Goal: Task Accomplishment & Management: Manage account settings

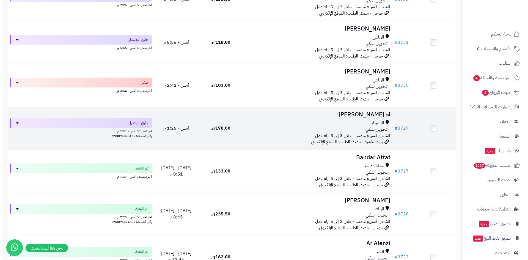
scroll to position [165, 0]
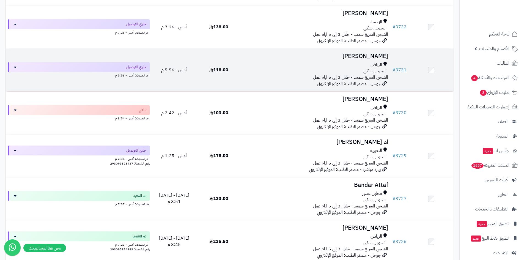
click at [355, 60] on td "بدريه [PERSON_NAME] تـحـويـل بـنـكـي الشحن السريع سمسا - خلال 3 إلى 5 ايام عمل …" at bounding box center [315, 70] width 149 height 43
click at [325, 81] on span "جوجل - مصدر الطلب: الموقع الإلكتروني" at bounding box center [349, 83] width 64 height 7
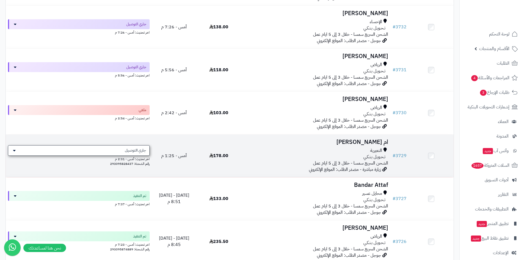
click at [144, 152] on span "جاري التوصيل" at bounding box center [135, 151] width 21 height 6
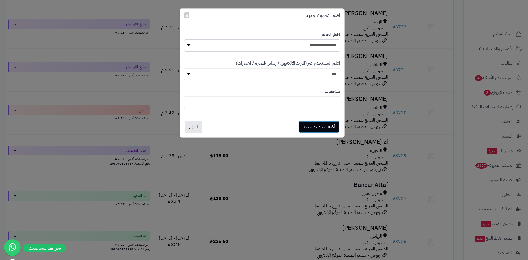
click at [308, 126] on button "أضف تحديث جديد" at bounding box center [319, 127] width 41 height 12
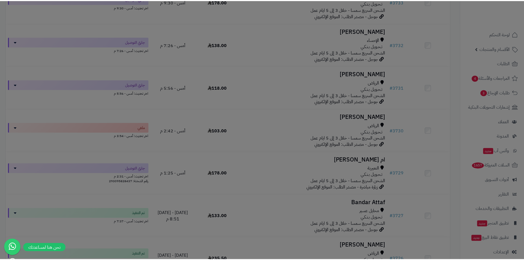
scroll to position [183, 0]
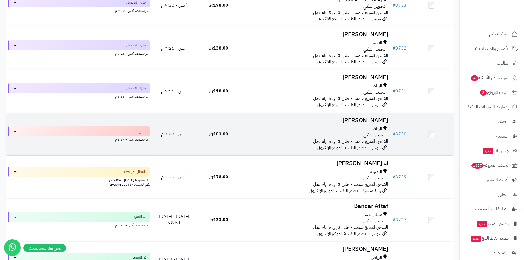
scroll to position [138, 0]
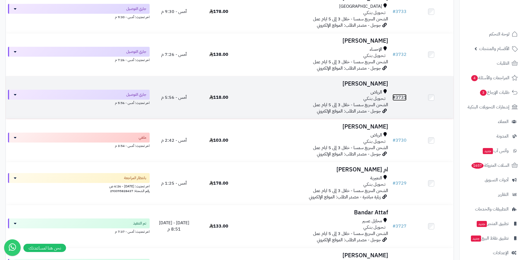
click at [398, 98] on link "# 3731" at bounding box center [400, 97] width 14 height 7
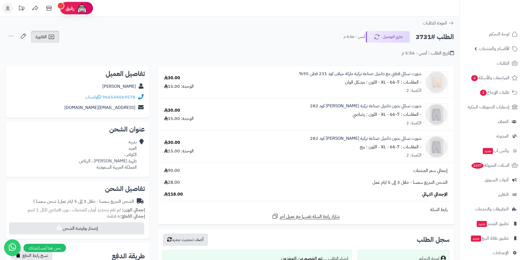
click at [42, 33] on link "الفاتورة" at bounding box center [45, 37] width 28 height 12
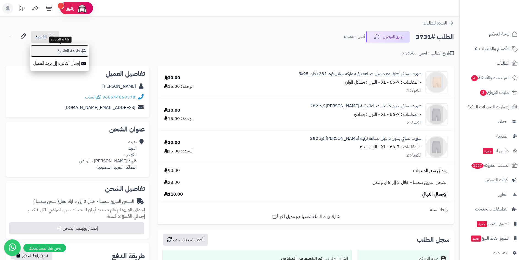
click at [75, 50] on link "طباعة الفاتورة" at bounding box center [59, 51] width 59 height 12
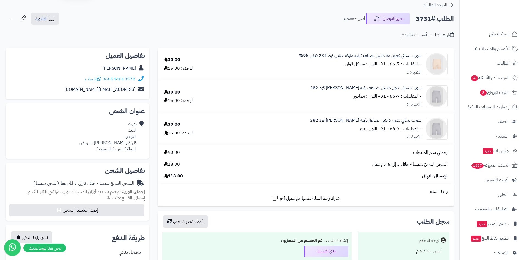
scroll to position [2, 0]
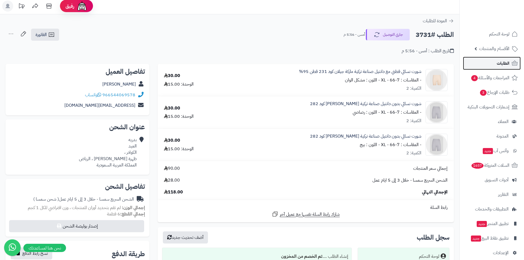
click at [493, 63] on link "الطلبات" at bounding box center [492, 63] width 58 height 13
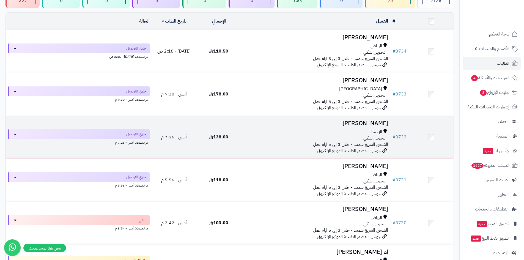
scroll to position [55, 0]
click at [402, 138] on link "# 3732" at bounding box center [400, 137] width 14 height 7
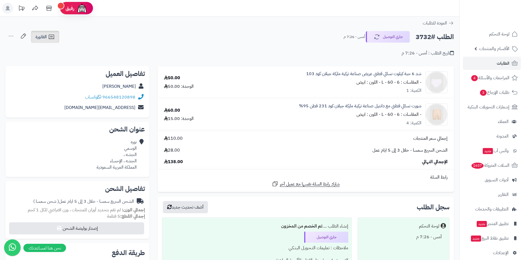
click at [48, 39] on link "الفاتورة" at bounding box center [45, 37] width 28 height 12
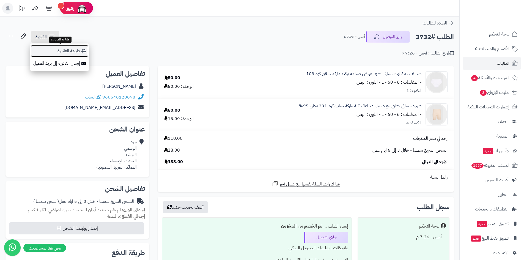
click at [61, 51] on link "طباعة الفاتورة" at bounding box center [59, 51] width 59 height 12
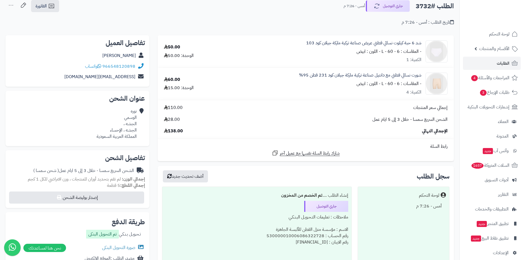
scroll to position [83, 0]
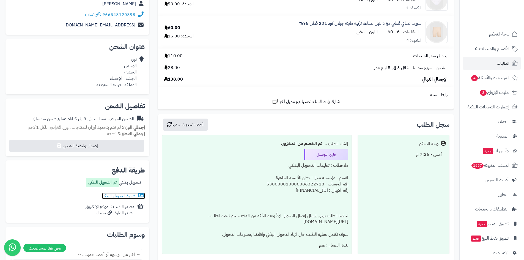
click at [136, 196] on link "صورة التحويل البنكى" at bounding box center [123, 196] width 43 height 7
click at [489, 67] on link "الطلبات" at bounding box center [492, 63] width 58 height 13
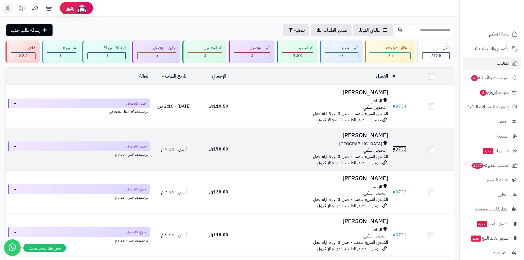
click at [404, 149] on link "# 3733" at bounding box center [400, 149] width 14 height 7
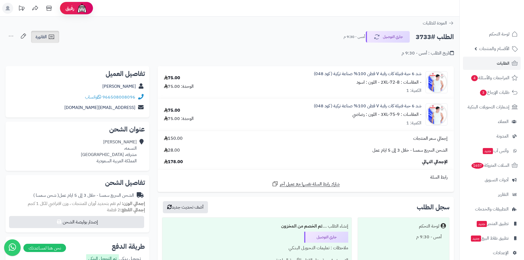
click at [40, 32] on link "الفاتورة" at bounding box center [45, 37] width 28 height 12
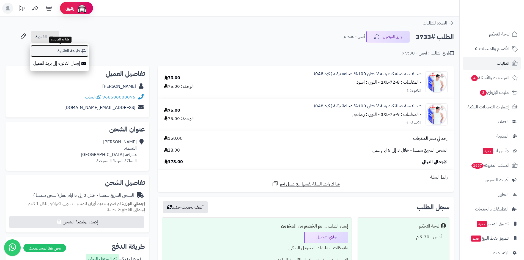
click at [61, 49] on link "طباعة الفاتورة" at bounding box center [59, 51] width 59 height 12
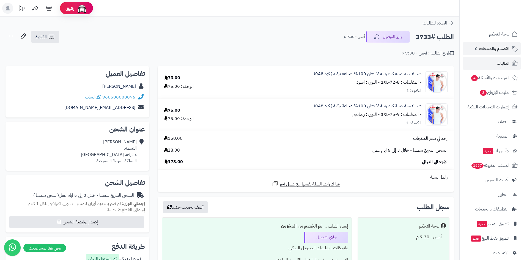
click at [497, 51] on span "الأقسام والمنتجات" at bounding box center [494, 49] width 30 height 8
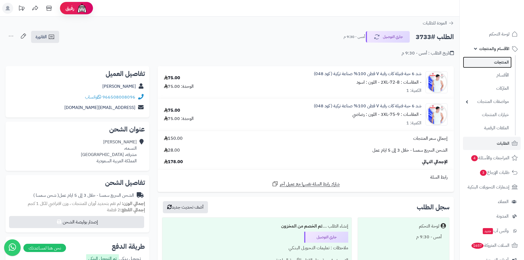
click at [491, 66] on link "المنتجات" at bounding box center [487, 62] width 49 height 11
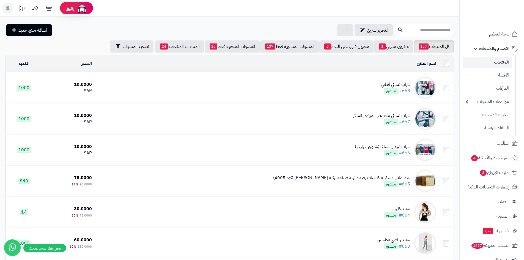
click at [414, 26] on input "text" at bounding box center [424, 30] width 59 height 12
type input "***"
click at [439, 40] on link "شد 6 حبة فنيلة كات رقبة V قطن 100% صناعة تركية ( كود 048)" at bounding box center [424, 43] width 59 height 10
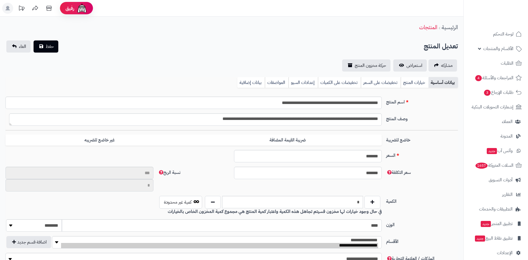
type input "******"
type input "*********"
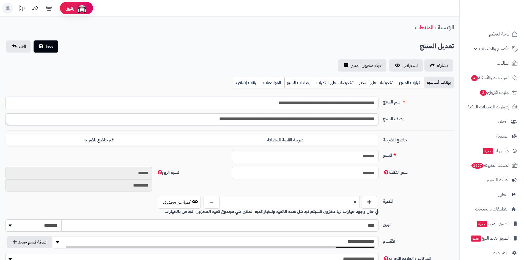
scroll to position [23, 0]
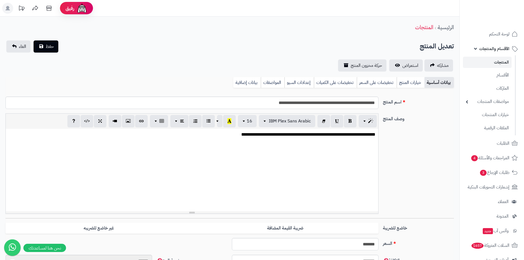
type input "*****"
click at [408, 29] on div "الرئيسية المنتجات" at bounding box center [230, 27] width 460 height 15
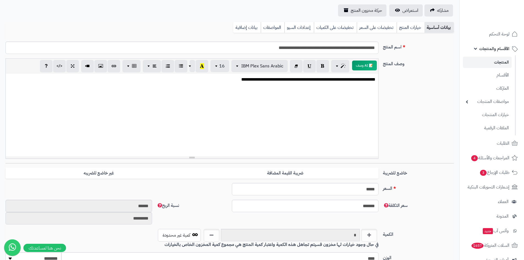
click at [408, 29] on link "خيارات المنتج" at bounding box center [411, 27] width 28 height 11
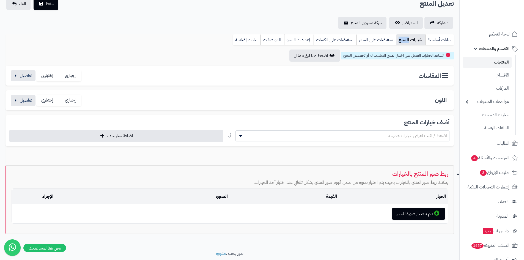
scroll to position [33, 0]
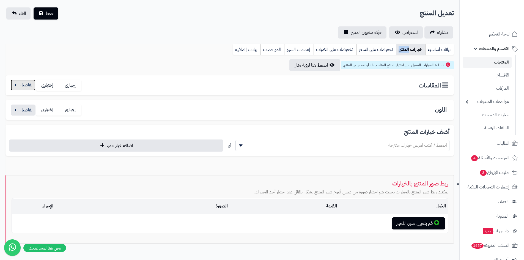
click at [32, 85] on button "button" at bounding box center [23, 85] width 25 height 11
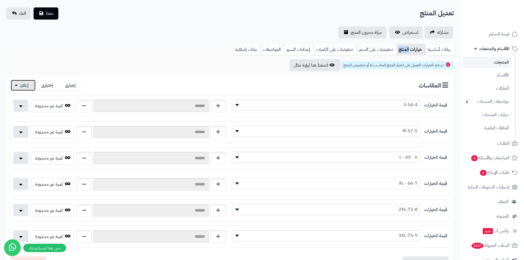
scroll to position [88, 0]
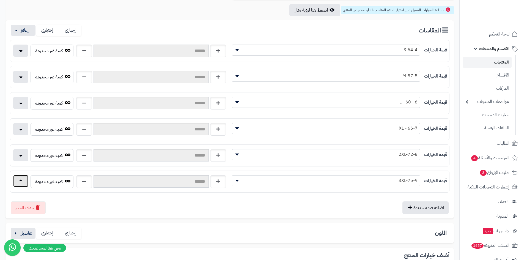
click at [20, 184] on button "button" at bounding box center [20, 181] width 15 height 12
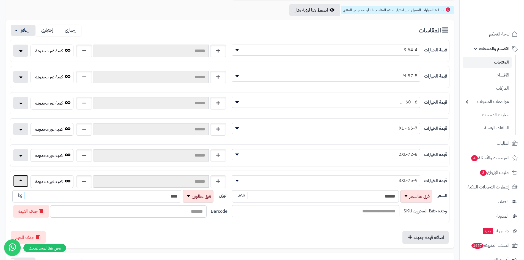
click at [21, 182] on button "button" at bounding box center [20, 181] width 15 height 12
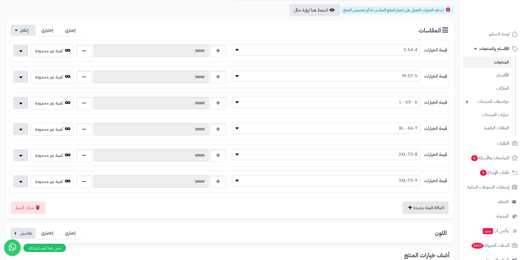
click at [440, 181] on label "قيمة الخيارات" at bounding box center [435, 181] width 23 height 6
click at [439, 182] on label "قيمة الخيارات" at bounding box center [435, 181] width 23 height 6
click at [410, 183] on span "3XL-75-9" at bounding box center [326, 180] width 188 height 8
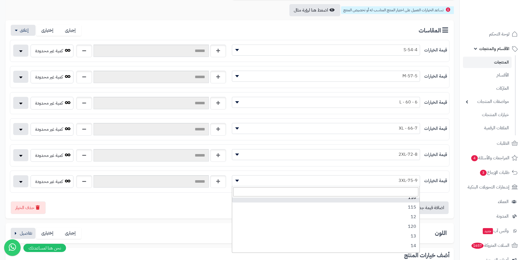
scroll to position [55, 0]
click at [389, 181] on span "3XL-75-9" at bounding box center [326, 180] width 188 height 8
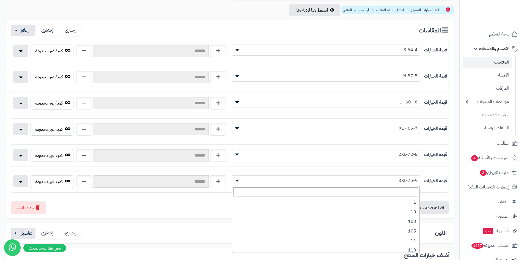
scroll to position [125, 0]
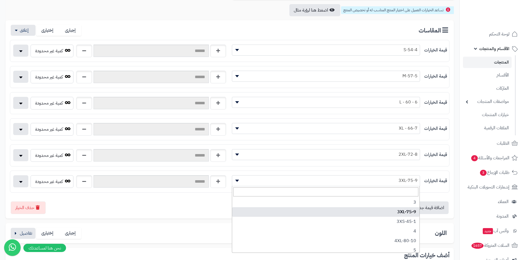
drag, startPoint x: 390, startPoint y: 179, endPoint x: 411, endPoint y: 172, distance: 22.4
click at [411, 172] on div "**********" at bounding box center [230, 182] width 440 height 22
click at [123, 197] on div "اضافة قيمة جديدة حذف الخيار" at bounding box center [230, 205] width 440 height 17
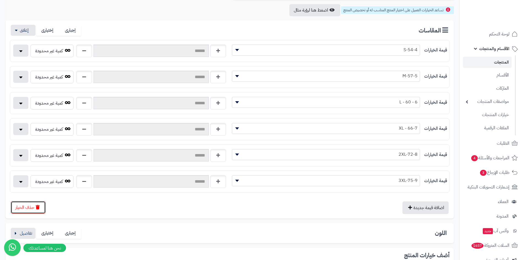
click at [31, 209] on button "حذف الخيار" at bounding box center [28, 207] width 35 height 13
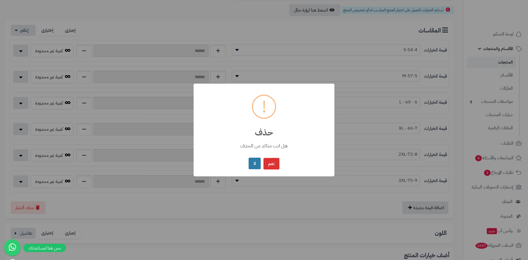
click at [252, 166] on button "لا" at bounding box center [255, 164] width 12 height 12
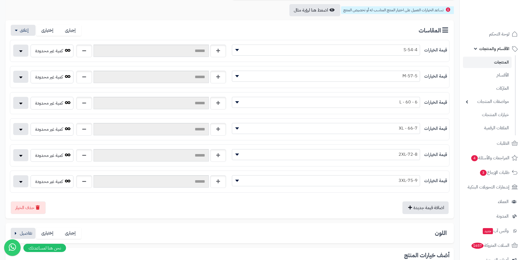
click at [446, 181] on label "قيمة الخيارات" at bounding box center [435, 181] width 23 height 6
click at [111, 181] on input "text" at bounding box center [151, 181] width 115 height 12
type input "*"
click at [149, 206] on div "اضافة قيمة جديدة حذف الخيار" at bounding box center [230, 205] width 440 height 17
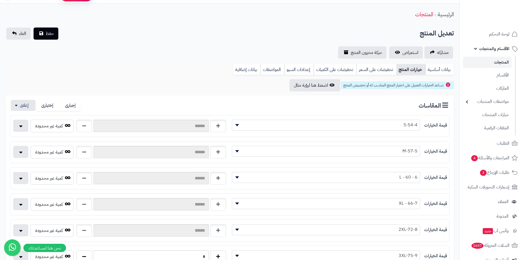
scroll to position [0, 0]
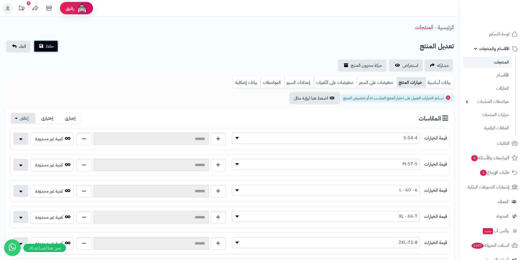
click at [44, 48] on button "حفظ" at bounding box center [46, 46] width 25 height 12
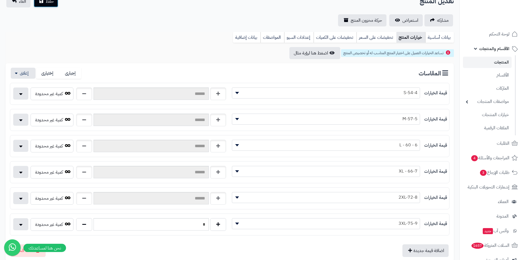
scroll to position [55, 0]
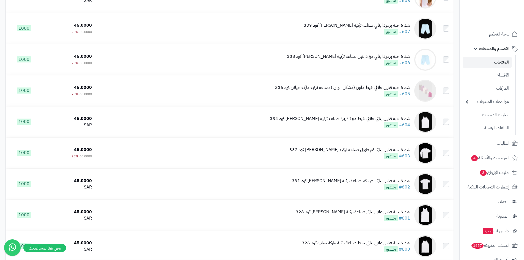
scroll to position [1981, 0]
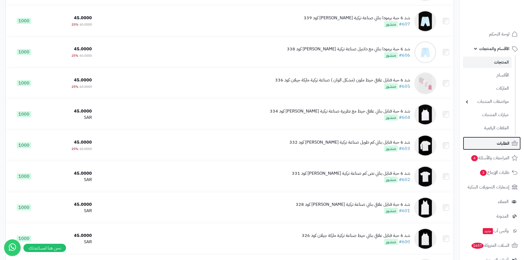
click at [510, 143] on link "الطلبات" at bounding box center [492, 143] width 58 height 13
click at [511, 143] on link "الطلبات" at bounding box center [492, 143] width 58 height 13
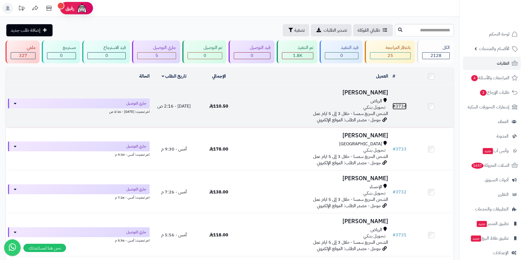
click at [401, 104] on link "# 3734" at bounding box center [400, 106] width 14 height 7
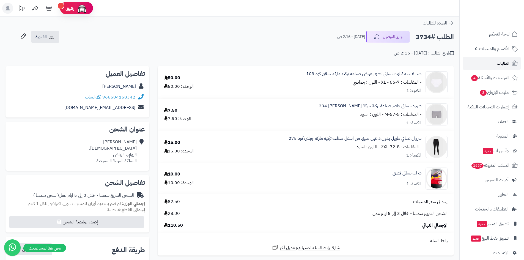
click at [504, 62] on span "الطلبات" at bounding box center [503, 63] width 13 height 8
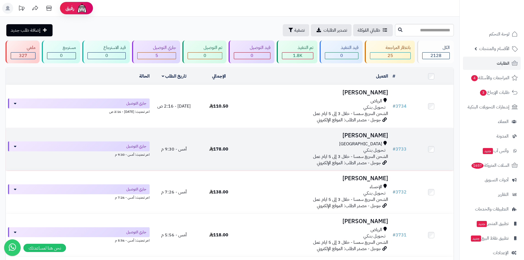
click at [294, 151] on div "تـحـويـل بـنـكـي" at bounding box center [316, 150] width 145 height 6
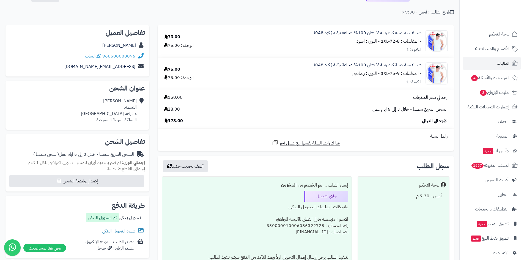
scroll to position [110, 0]
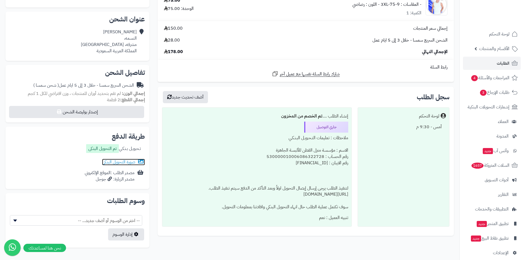
click at [127, 162] on link "صورة التحويل البنكى" at bounding box center [123, 162] width 43 height 7
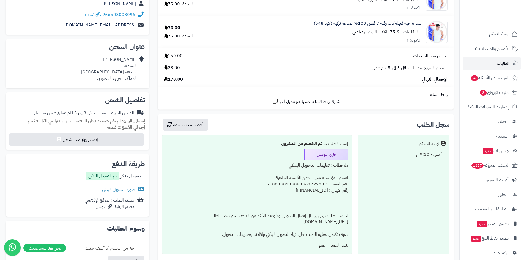
click at [498, 66] on span "الطلبات" at bounding box center [503, 63] width 13 height 8
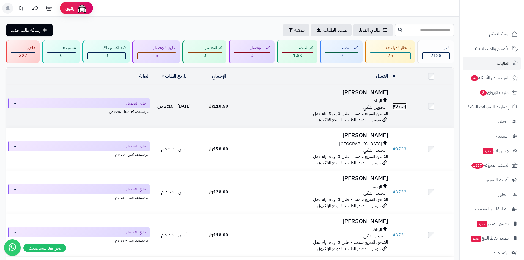
click at [400, 106] on link "# 3734" at bounding box center [400, 106] width 14 height 7
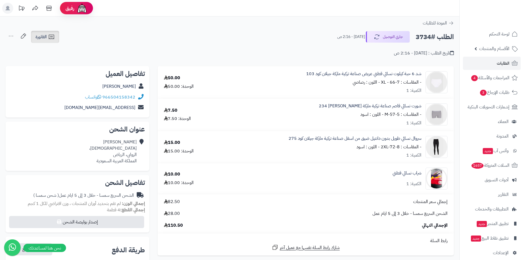
click at [45, 36] on span "الفاتورة" at bounding box center [40, 37] width 11 height 7
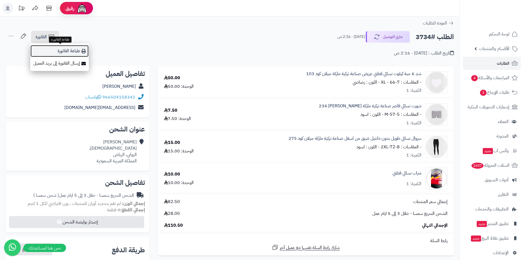
click at [68, 48] on link "طباعة الفاتورة" at bounding box center [59, 51] width 59 height 12
click at [68, 48] on div "تاريخ الطلب : اليوم - 2:16 ص" at bounding box center [230, 49] width 449 height 13
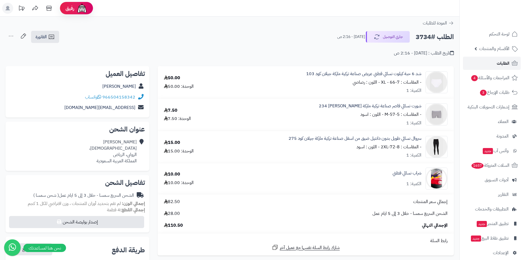
click at [479, 61] on link "الطلبات" at bounding box center [492, 63] width 58 height 13
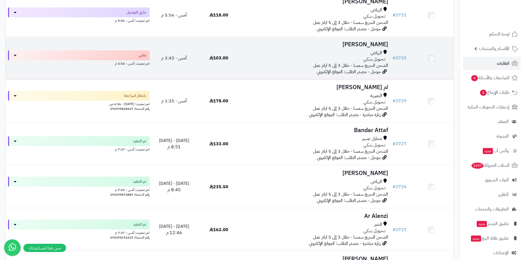
scroll to position [220, 0]
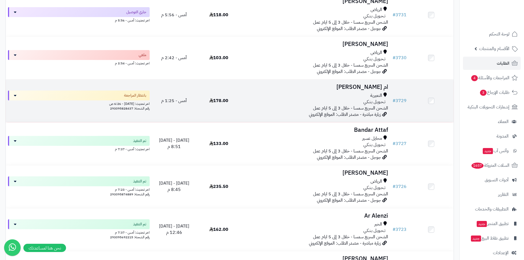
click at [371, 103] on span "تـحـويـل بـنـكـي" at bounding box center [375, 102] width 22 height 6
click at [398, 100] on link "# 3729" at bounding box center [400, 100] width 14 height 7
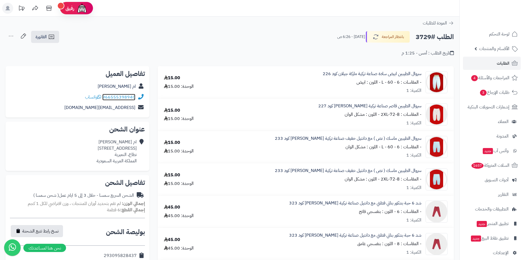
click at [135, 98] on link "966555398940" at bounding box center [118, 97] width 33 height 7
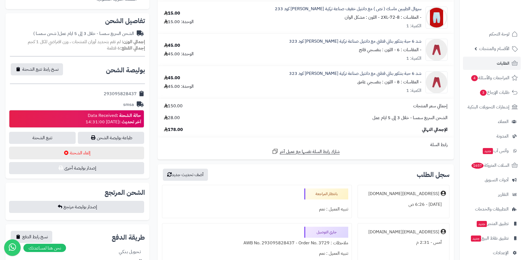
scroll to position [165, 0]
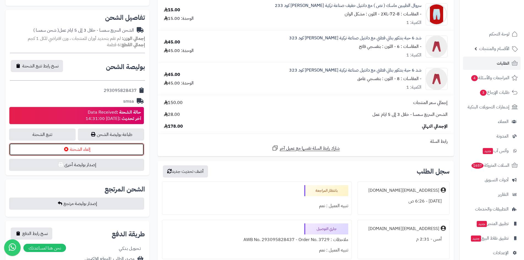
click at [113, 148] on button "إلغاء الشحنة" at bounding box center [76, 149] width 135 height 13
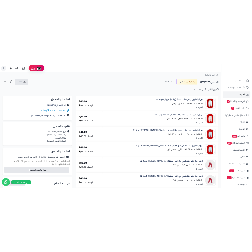
scroll to position [165, 0]
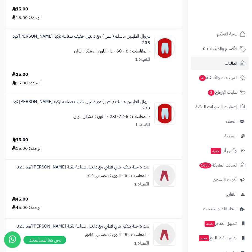
click at [217, 57] on link "الطلبات" at bounding box center [219, 63] width 58 height 13
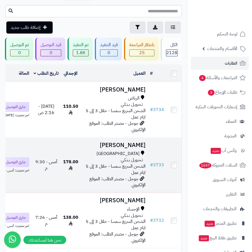
scroll to position [55, 0]
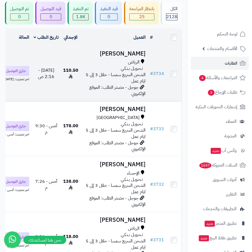
click at [72, 79] on icon at bounding box center [71, 76] width 4 height 4
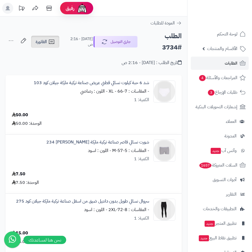
click at [52, 40] on icon at bounding box center [51, 42] width 5 height 4
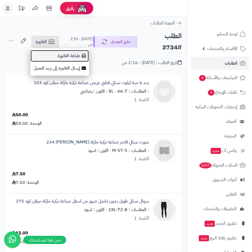
click at [62, 56] on link "طباعة الفاتورة" at bounding box center [59, 56] width 59 height 12
